Goal: Transaction & Acquisition: Download file/media

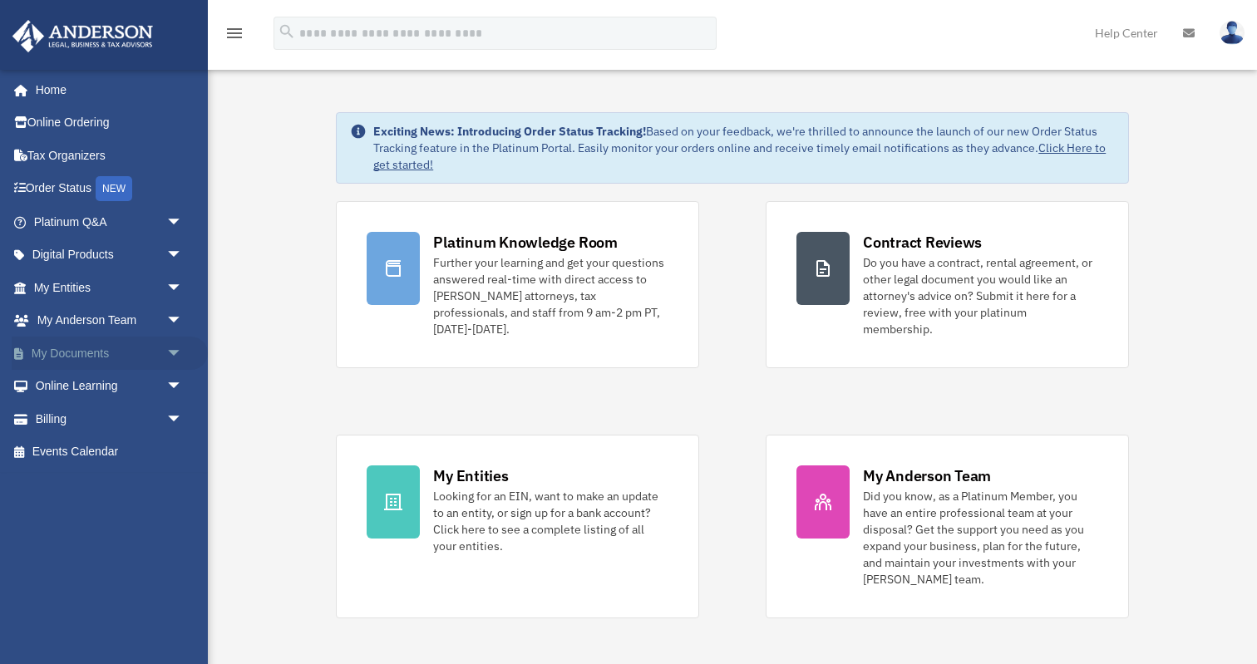
click at [181, 359] on span "arrow_drop_down" at bounding box center [182, 354] width 33 height 34
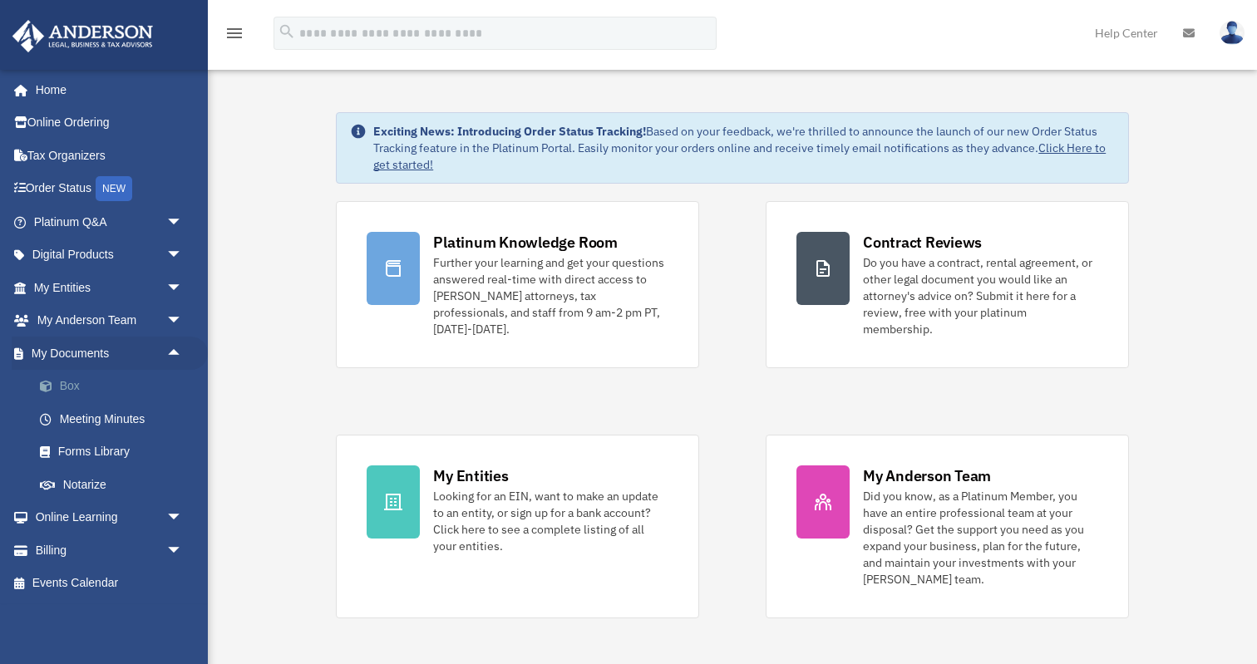
click at [71, 392] on link "Box" at bounding box center [115, 386] width 185 height 33
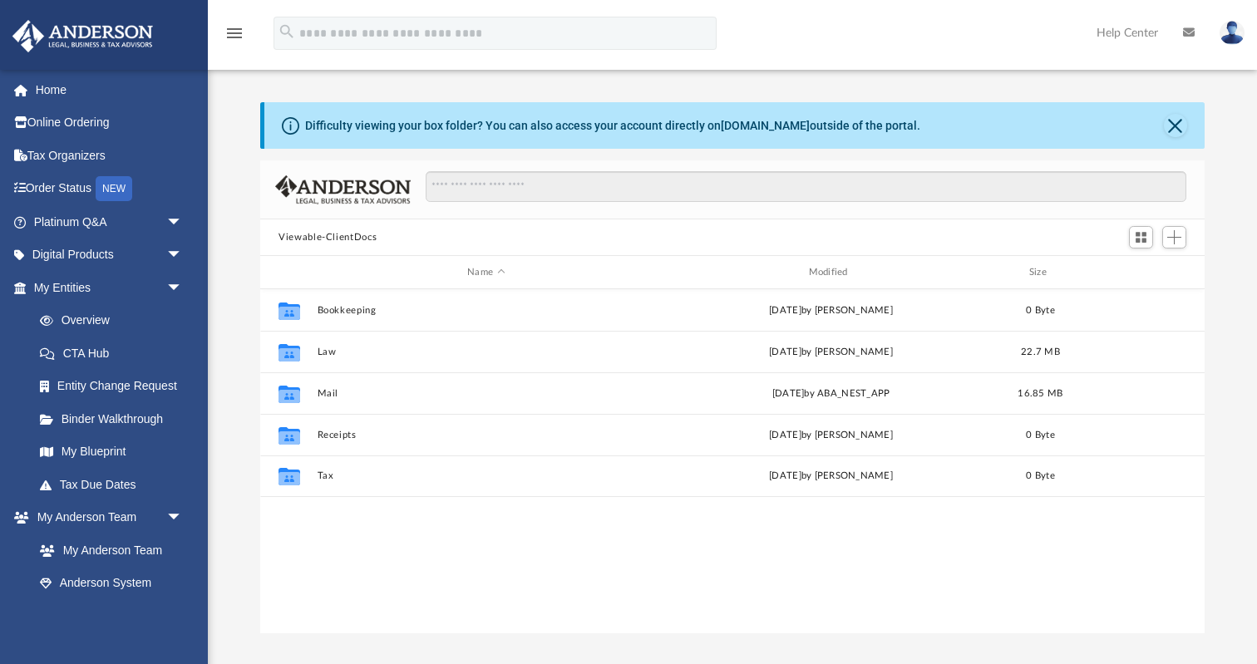
scroll to position [377, 943]
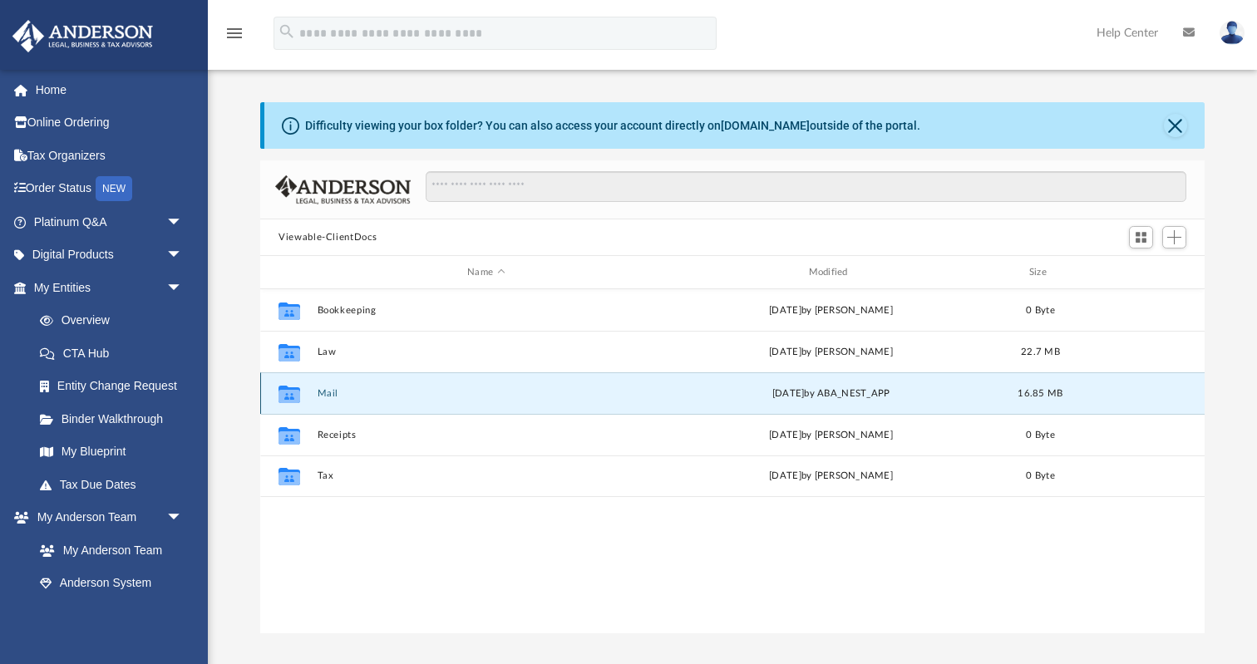
click at [317, 392] on button "Mail" at bounding box center [485, 393] width 337 height 11
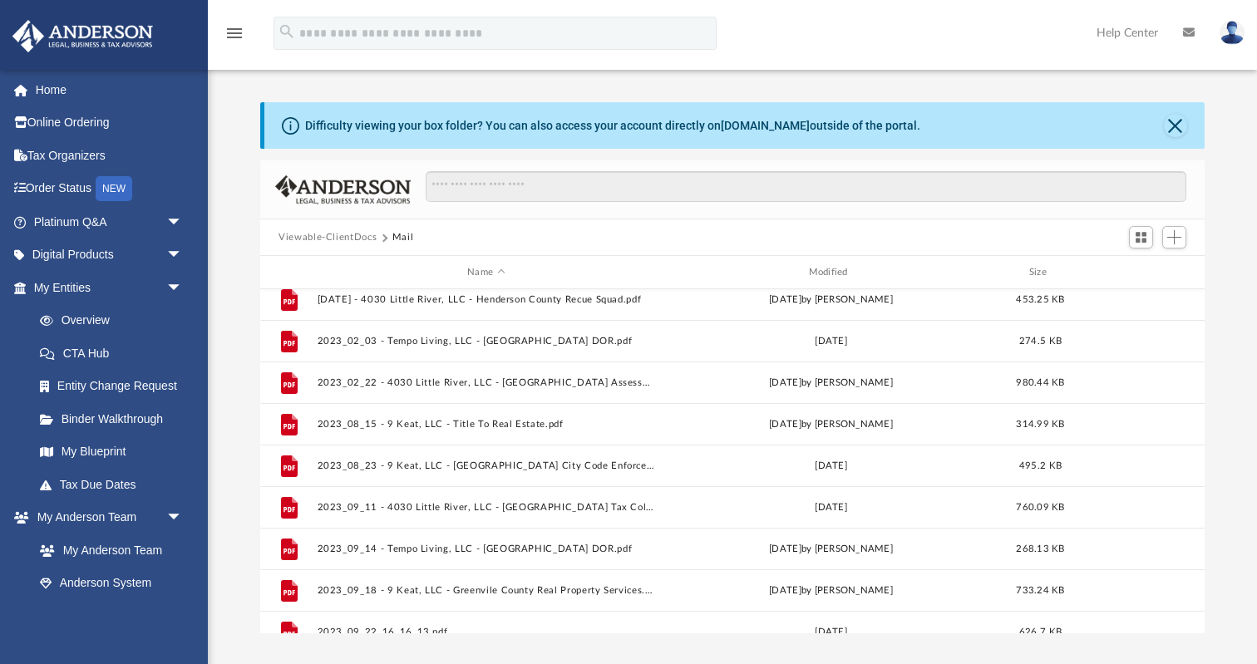
scroll to position [111, 0]
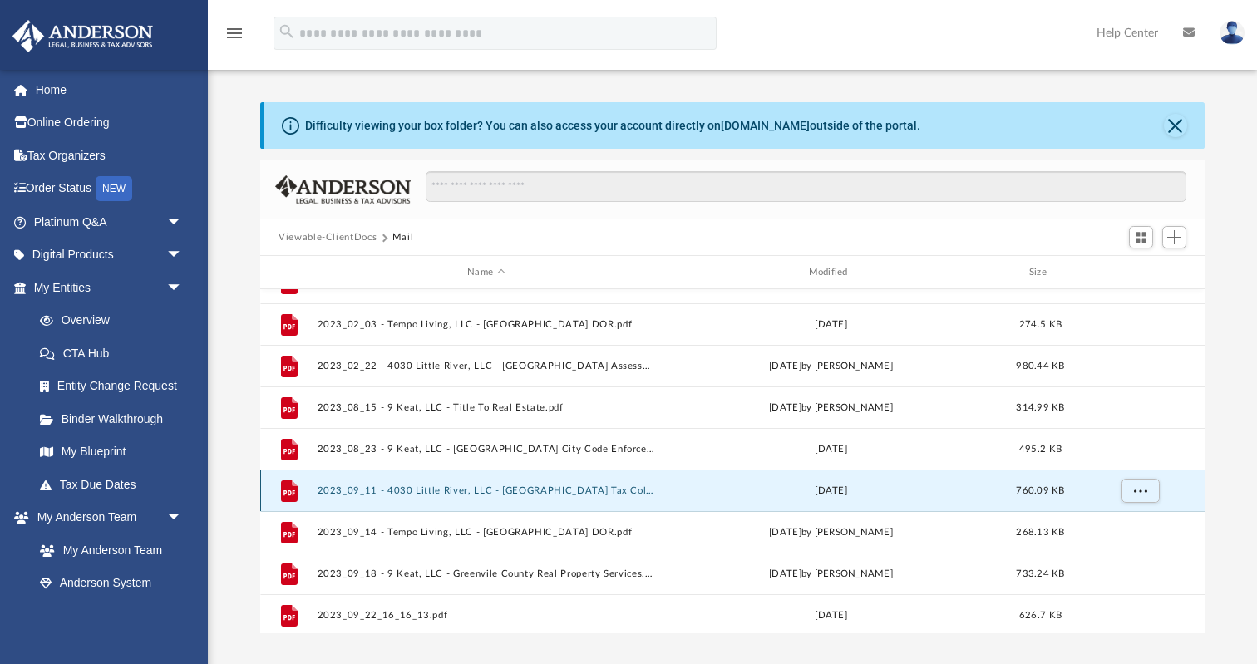
click at [455, 489] on button "2023_09_11 - 4030 Little River, LLC - Henderson County Tax Collector.pdf" at bounding box center [485, 490] width 337 height 11
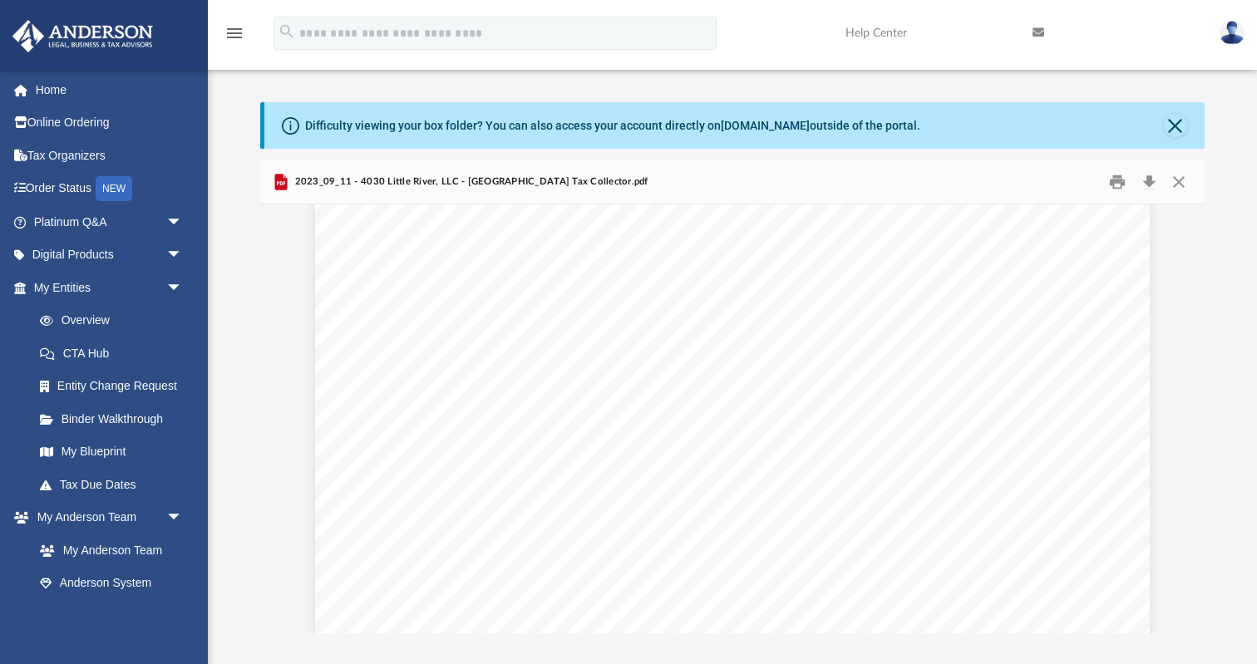
scroll to position [0, 0]
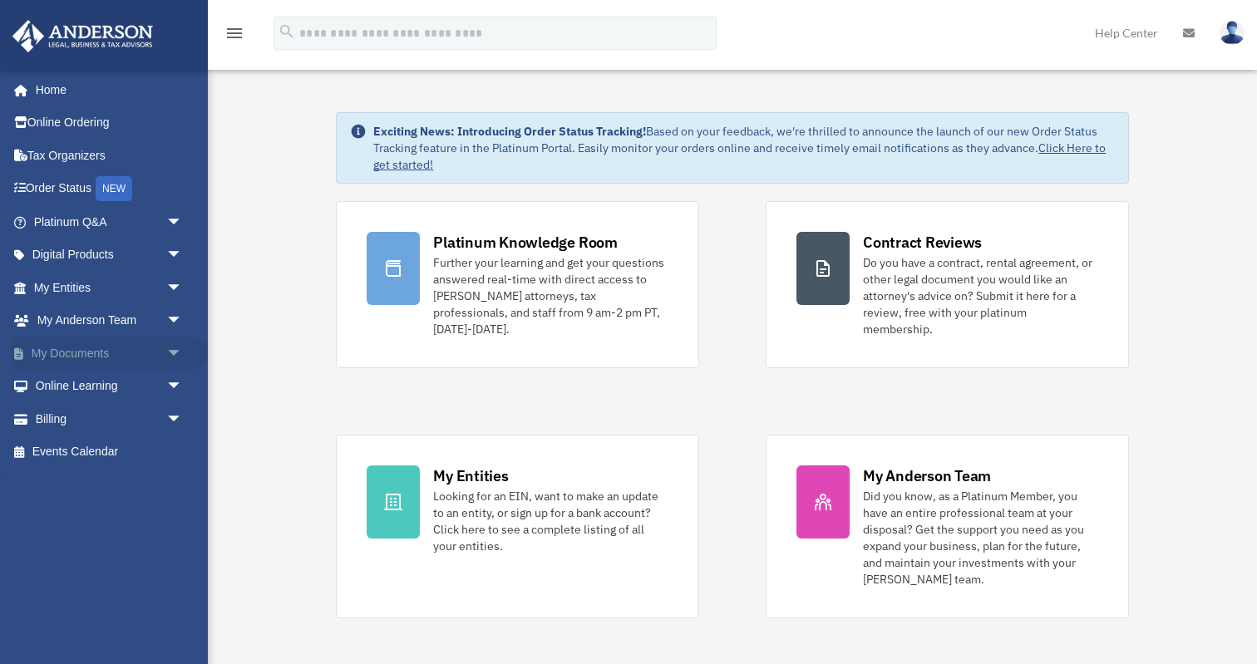
click at [175, 354] on span "arrow_drop_down" at bounding box center [182, 354] width 33 height 34
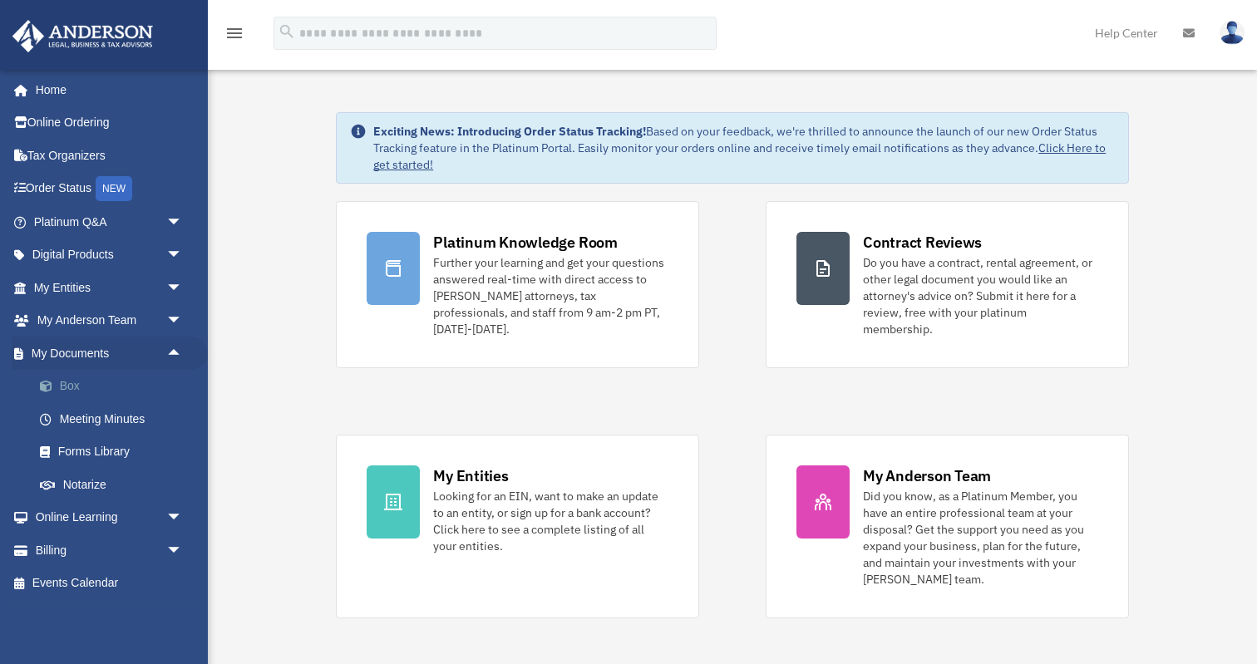
click at [107, 389] on link "Box" at bounding box center [115, 386] width 185 height 33
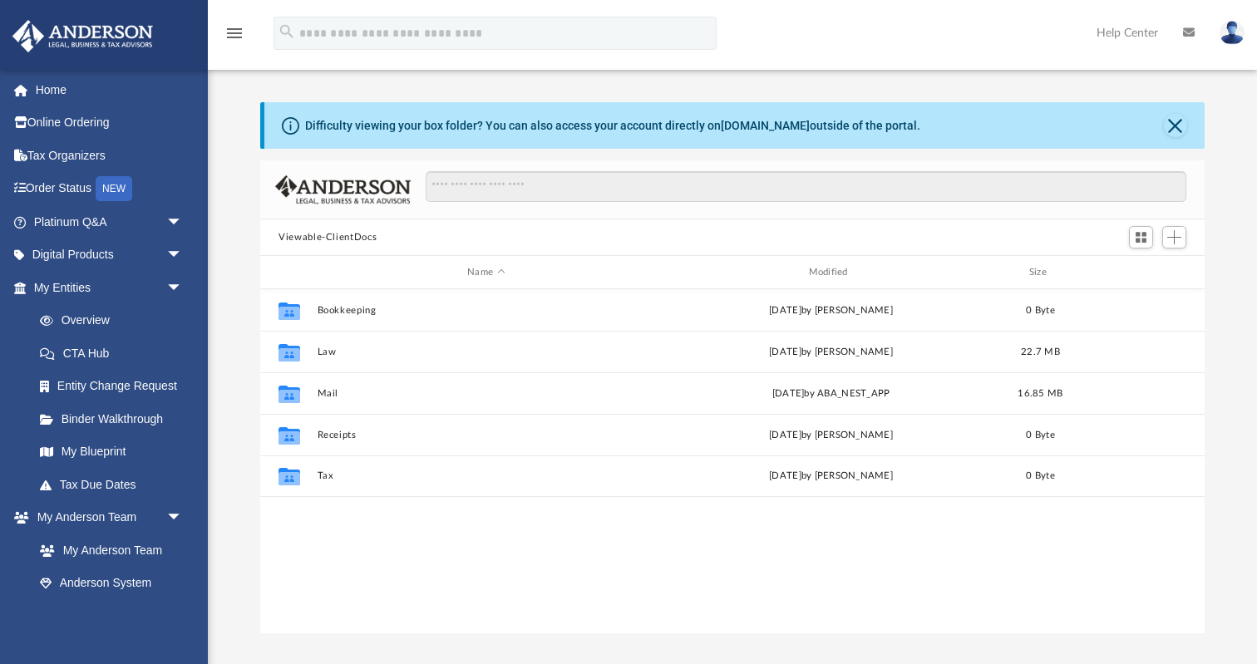
scroll to position [377, 943]
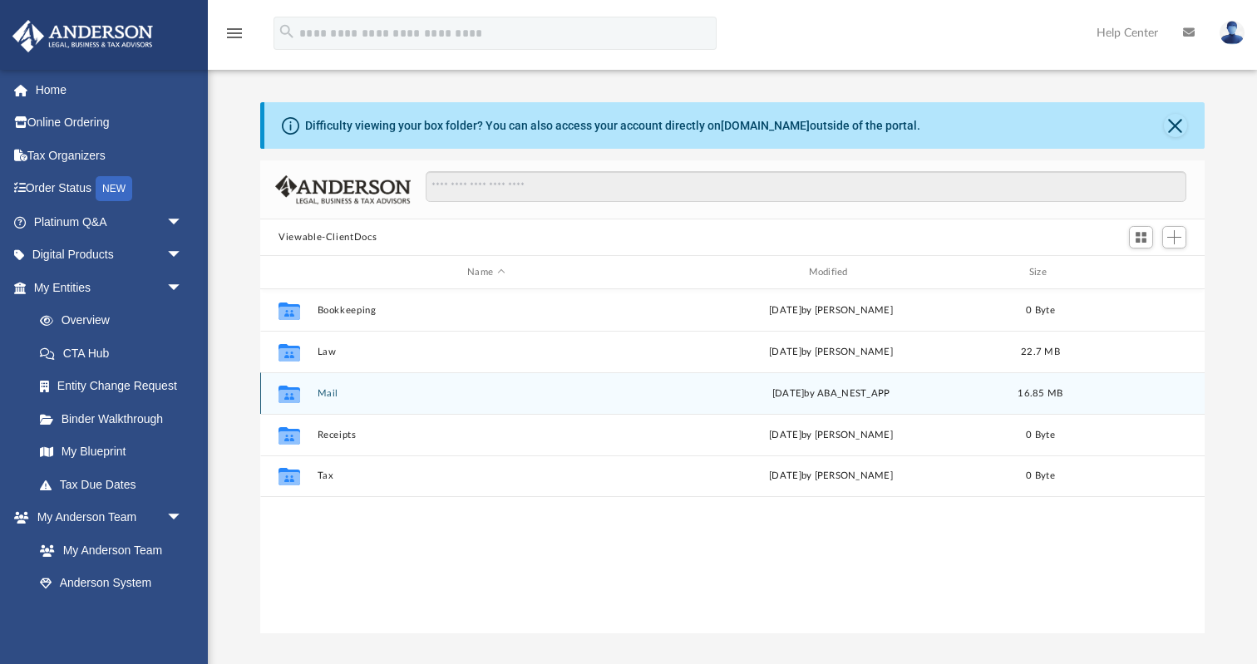
click at [322, 391] on button "Mail" at bounding box center [485, 393] width 337 height 11
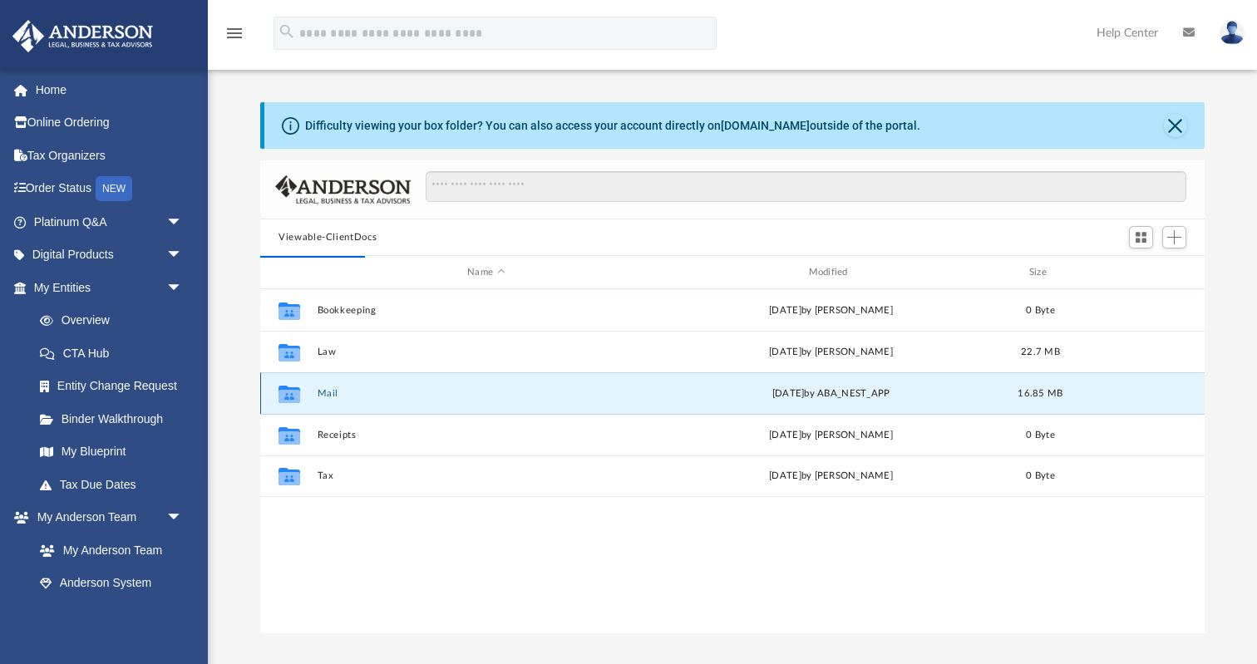
click at [324, 392] on button "Mail" at bounding box center [485, 393] width 337 height 11
click at [297, 398] on icon "grid" at bounding box center [289, 395] width 22 height 13
click at [347, 398] on div "Collaborated Folder Mail Fri Sep 19 2025 by ABA_NEST_APP 16.85 MB" at bounding box center [732, 393] width 944 height 42
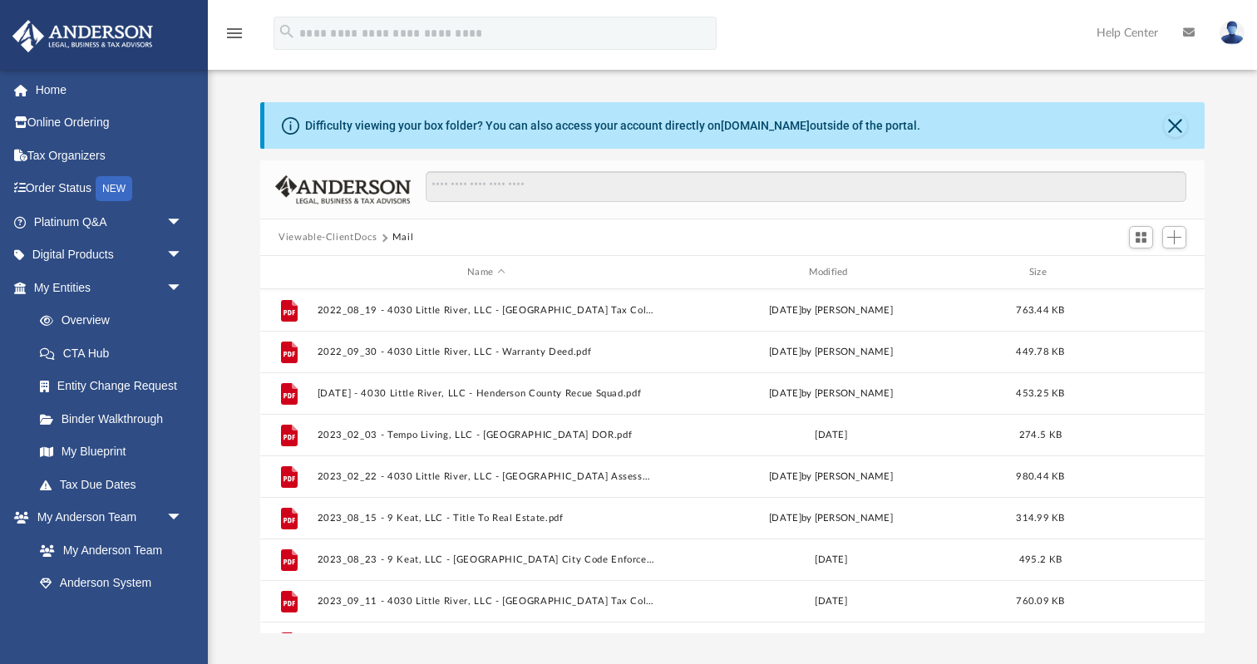
click at [243, 475] on div "Difficulty viewing your box folder? You can also access your account directly o…" at bounding box center [732, 367] width 1049 height 531
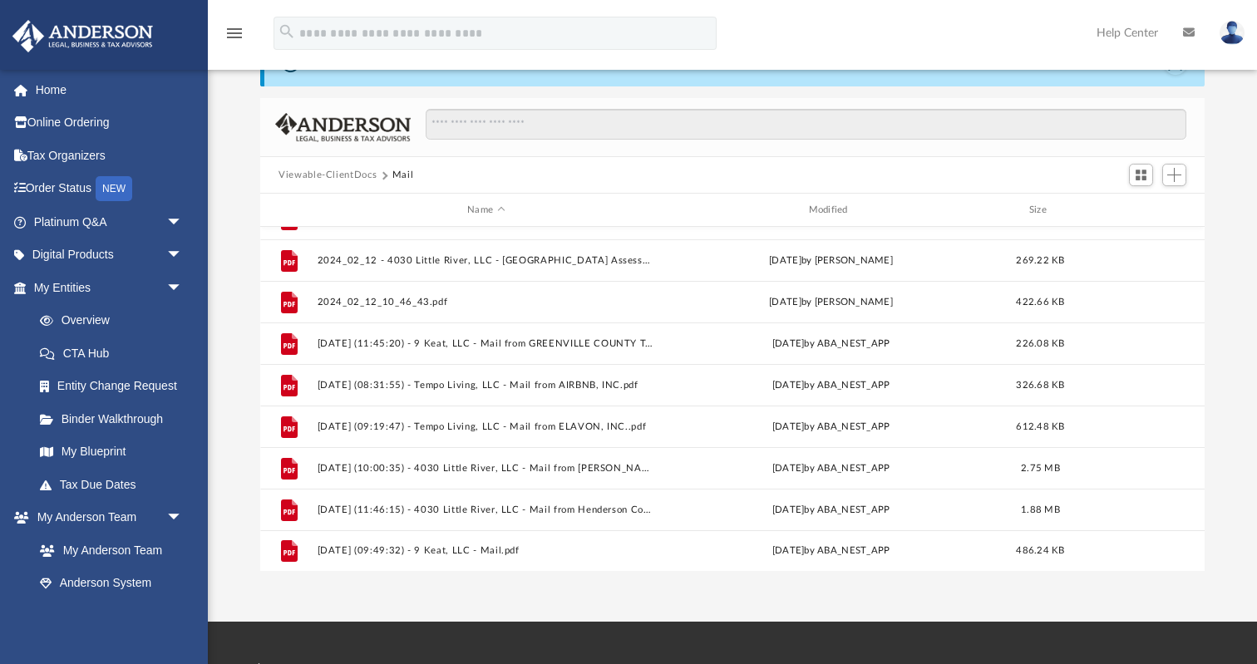
scroll to position [66, 0]
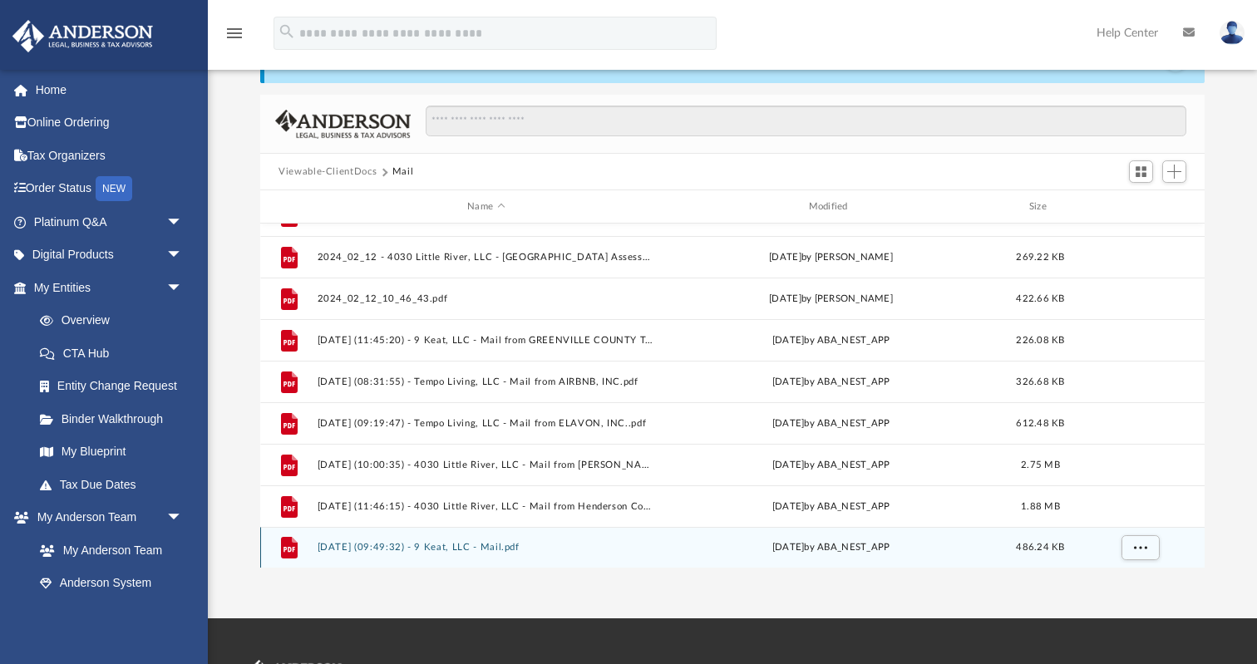
click at [479, 548] on button "2025.09.19 (09:49:32) - 9 Keat, LLC - Mail.pdf" at bounding box center [485, 547] width 337 height 11
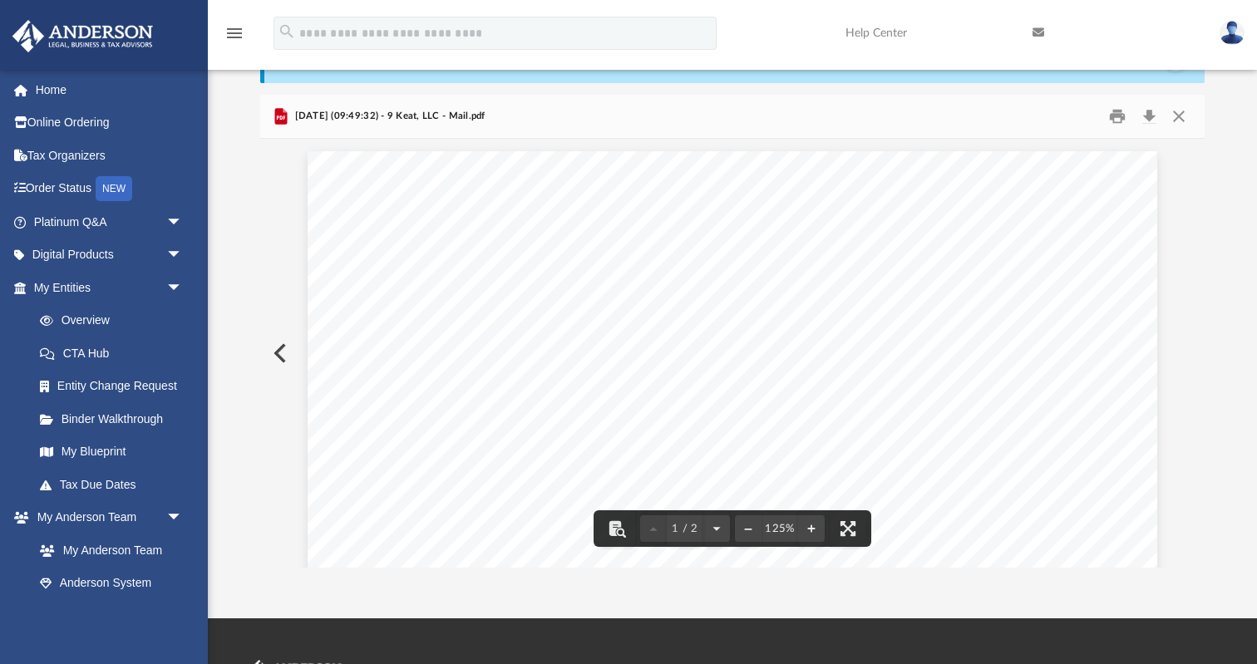
scroll to position [13, 0]
click at [1152, 113] on button "Download" at bounding box center [1149, 117] width 30 height 26
